Goal: Task Accomplishment & Management: Use online tool/utility

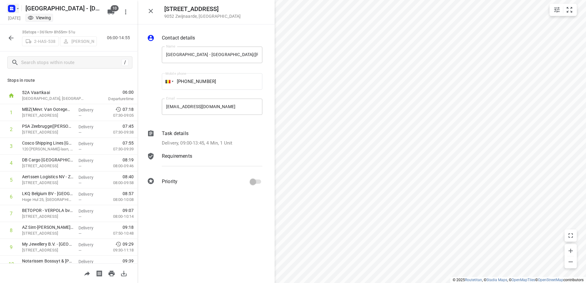
click at [12, 12] on icon "button" at bounding box center [12, 9] width 10 height 10
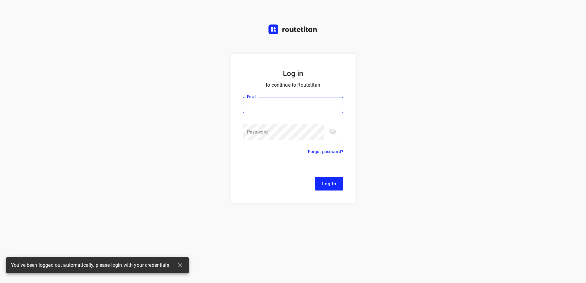
type input "[EMAIL_ADDRESS][DOMAIN_NAME]"
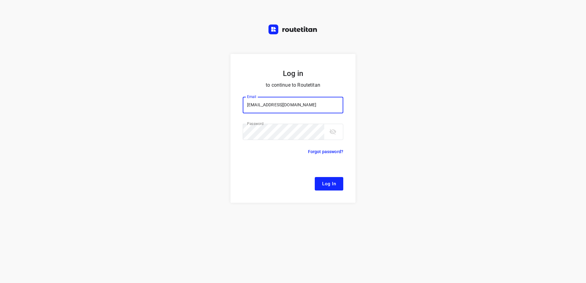
click at [327, 187] on span "Log In" at bounding box center [329, 184] width 14 height 8
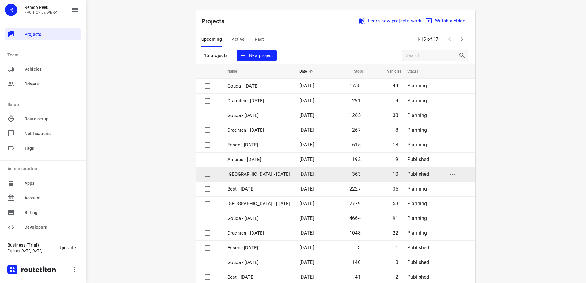
click at [250, 176] on p "[GEOGRAPHIC_DATA] - [DATE]" at bounding box center [258, 174] width 63 height 7
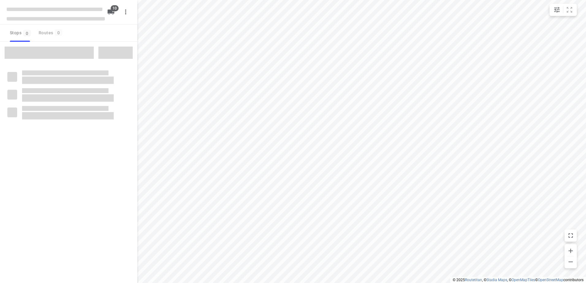
type input "distance"
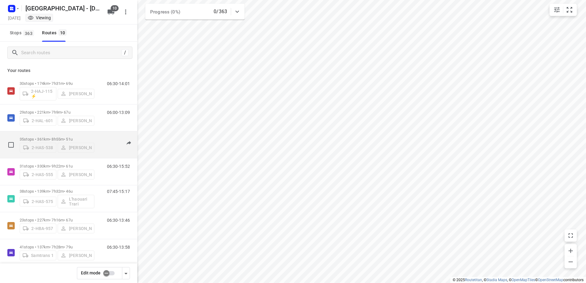
click at [93, 142] on div "2-HAS-538 [PERSON_NAME]" at bounding box center [57, 147] width 75 height 11
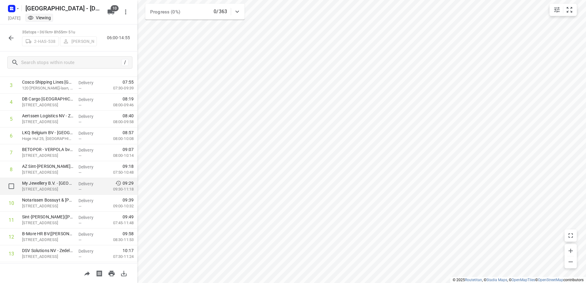
scroll to position [61, 0]
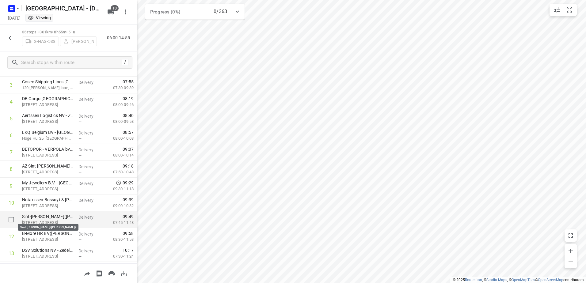
click at [55, 216] on p "Sint-[PERSON_NAME]([PERSON_NAME])" at bounding box center [48, 217] width 52 height 6
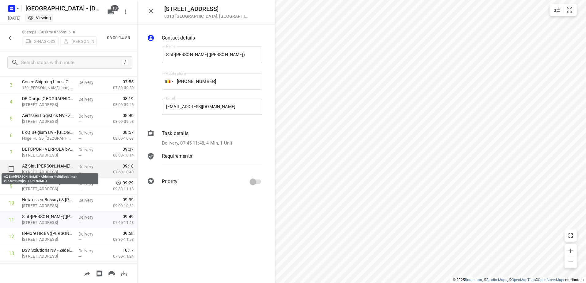
click at [50, 168] on p "AZ Sint-[PERSON_NAME] - Afdeling Multidisciplinair Pijncentrum([PERSON_NAME])" at bounding box center [48, 166] width 52 height 6
